Goal: Navigation & Orientation: Find specific page/section

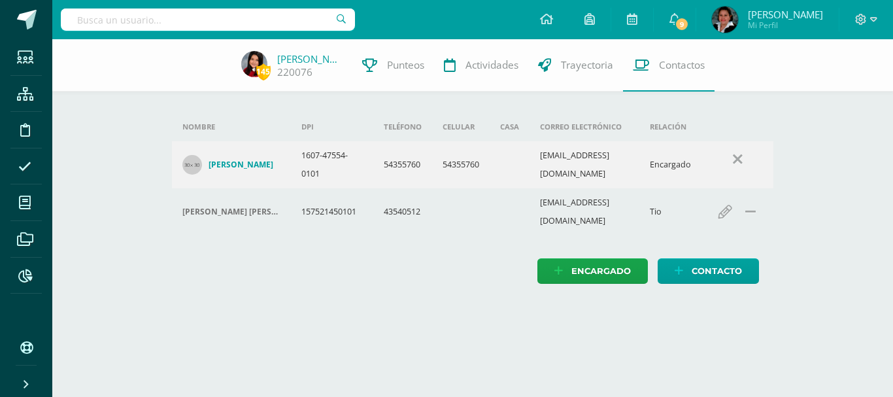
click at [293, 20] on input "text" at bounding box center [208, 19] width 294 height 22
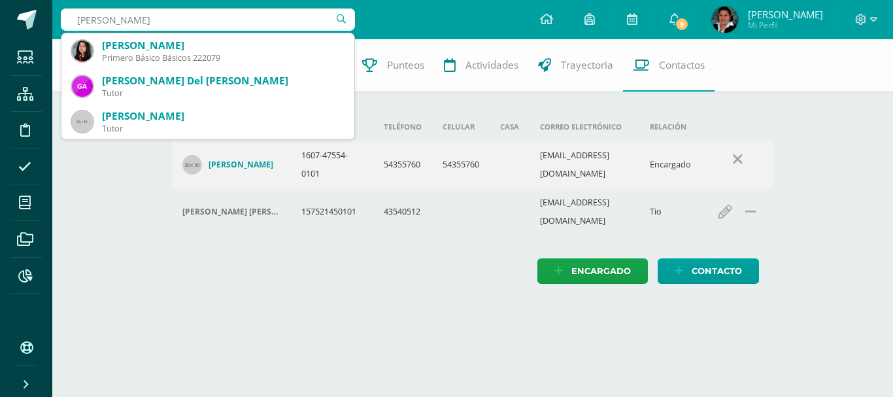
type input "massiel escoto"
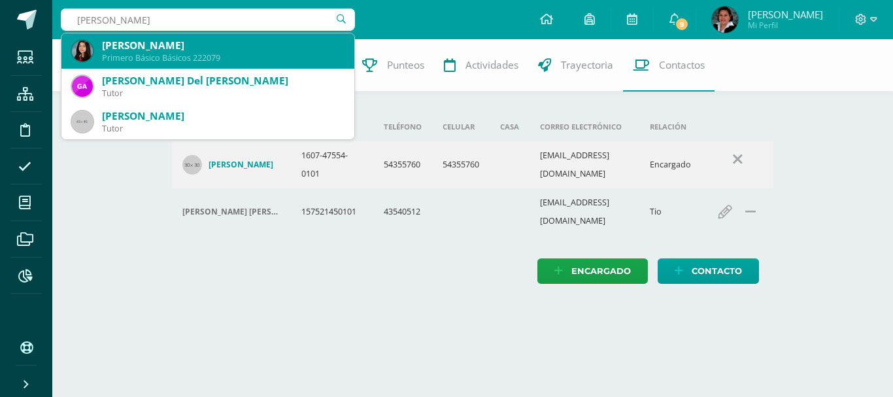
click at [256, 46] on div "Massiel Escoto Rodas" at bounding box center [223, 46] width 242 height 14
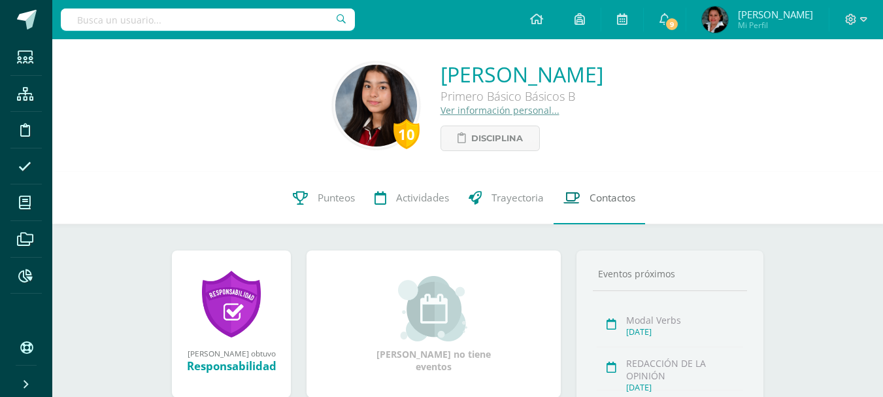
click at [607, 199] on span "Contactos" at bounding box center [613, 198] width 46 height 14
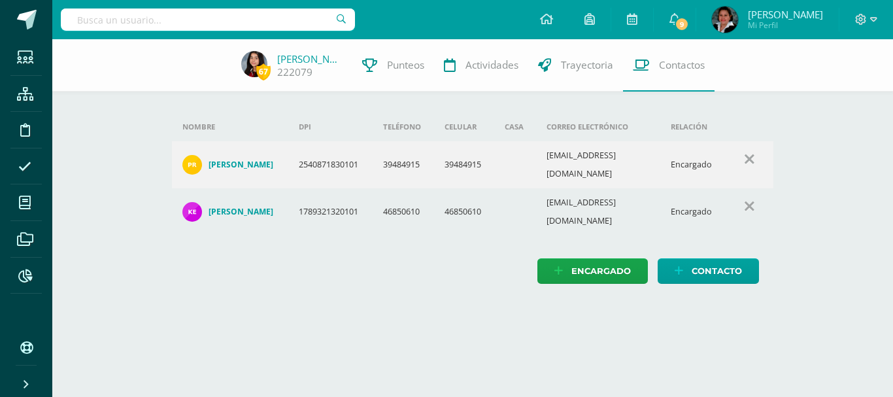
click at [242, 24] on input "text" at bounding box center [208, 19] width 294 height 22
type input "[PERSON_NAME]"
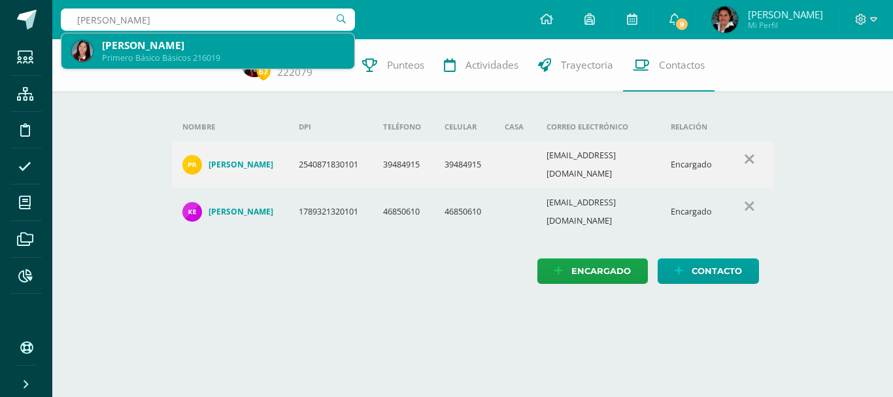
click at [188, 42] on div "[PERSON_NAME]" at bounding box center [223, 46] width 242 height 14
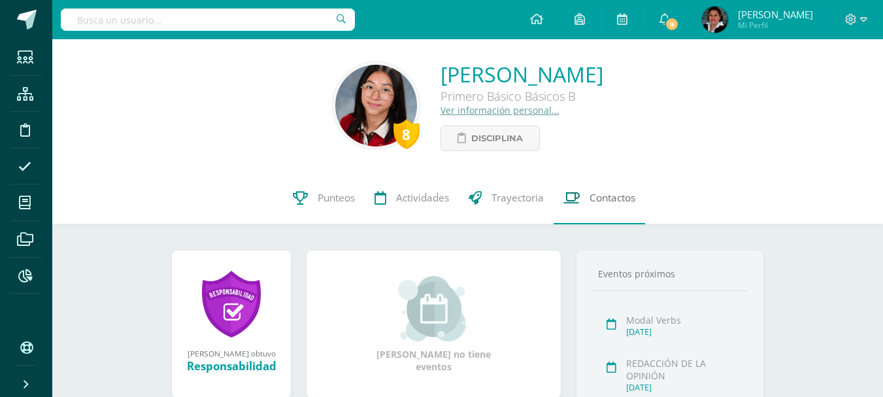
click at [607, 197] on span "Contactos" at bounding box center [613, 198] width 46 height 14
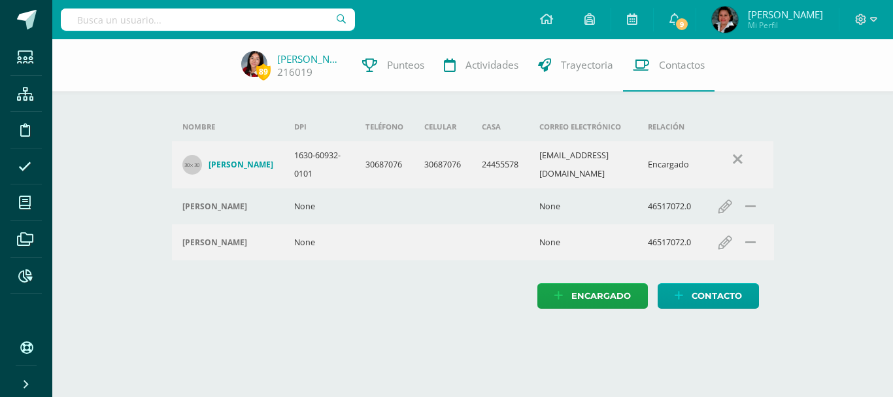
click at [175, 20] on input "text" at bounding box center [208, 19] width 294 height 22
click at [158, 26] on input "text" at bounding box center [208, 19] width 294 height 22
type input "massiel escoto"
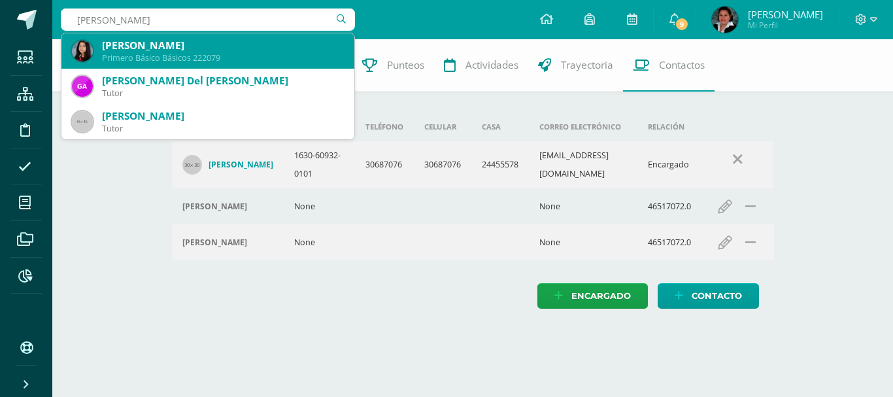
click at [179, 49] on div "Massiel Escoto Rodas" at bounding box center [223, 46] width 242 height 14
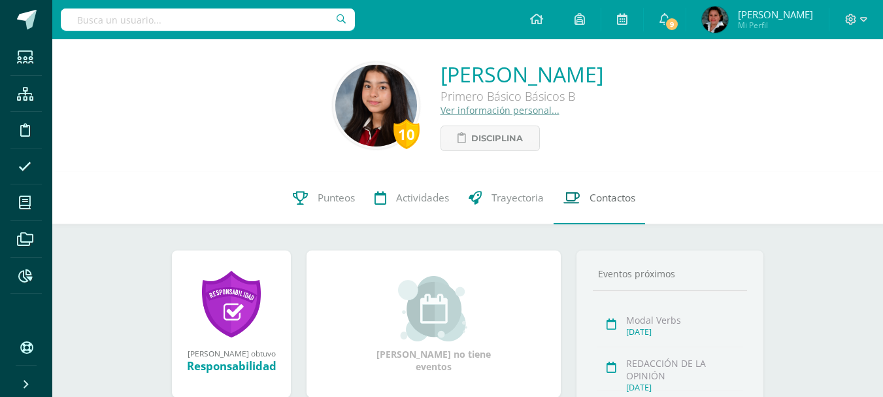
click at [608, 205] on span "Contactos" at bounding box center [613, 198] width 46 height 14
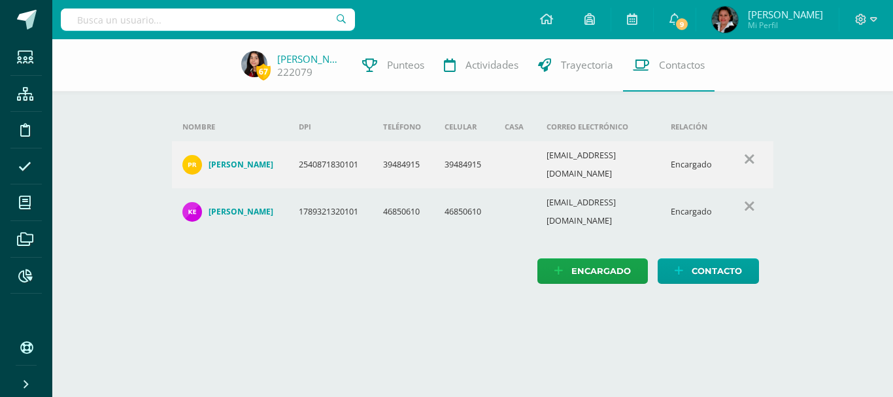
click at [271, 18] on input "text" at bounding box center [208, 19] width 294 height 22
type input "[PERSON_NAME]"
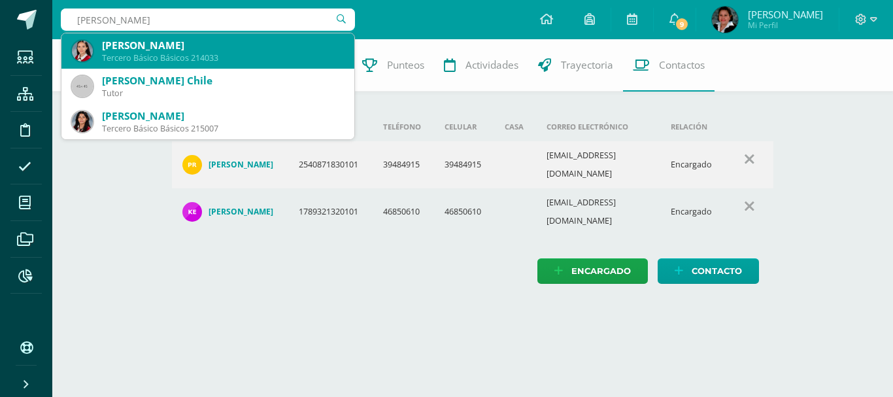
click at [171, 57] on div "Tercero Básico Básicos 214033" at bounding box center [223, 57] width 242 height 11
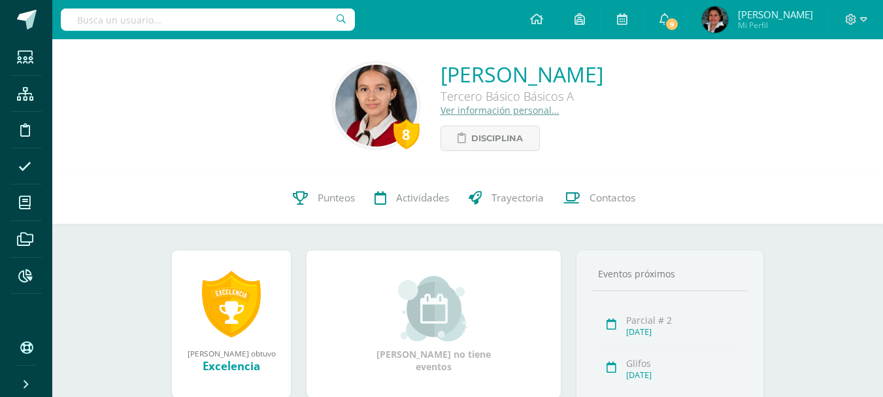
click at [233, 8] on input "text" at bounding box center [208, 19] width 294 height 22
type input "[PERSON_NAME]"
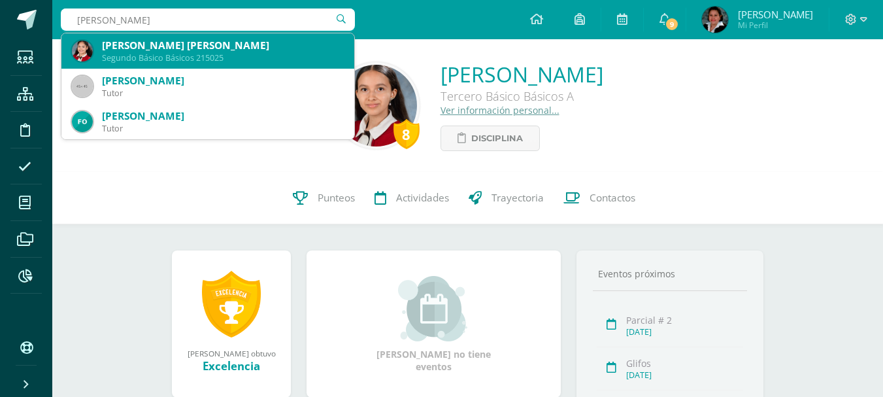
click at [239, 53] on div "Segundo Básico Básicos 215025" at bounding box center [223, 57] width 242 height 11
